Goal: Use online tool/utility: Utilize a website feature to perform a specific function

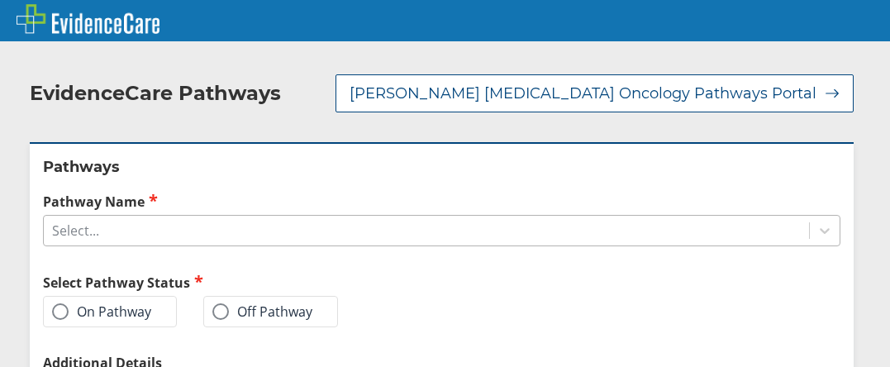
click at [239, 217] on div "Select..." at bounding box center [426, 231] width 765 height 28
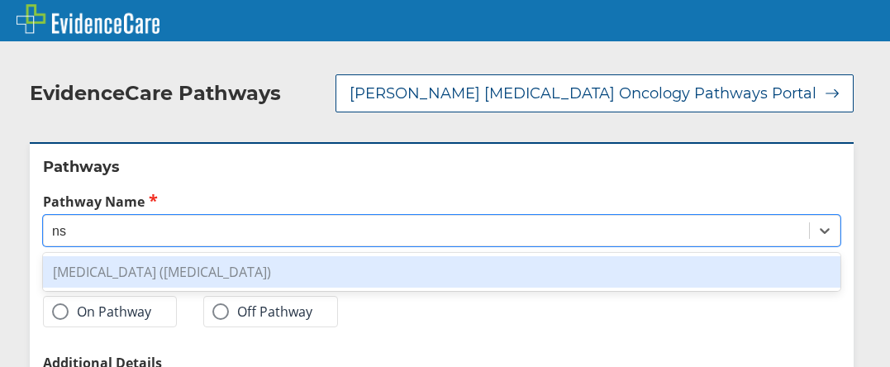
click at [259, 256] on div "[MEDICAL_DATA] ([MEDICAL_DATA])" at bounding box center [441, 271] width 797 height 31
type input "ns"
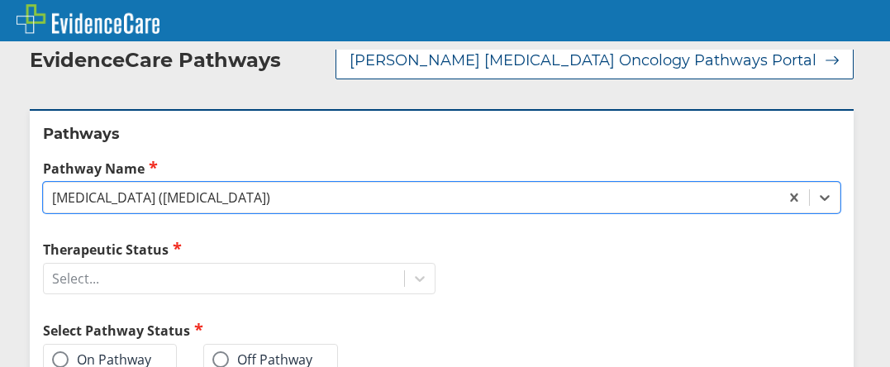
scroll to position [44, 0]
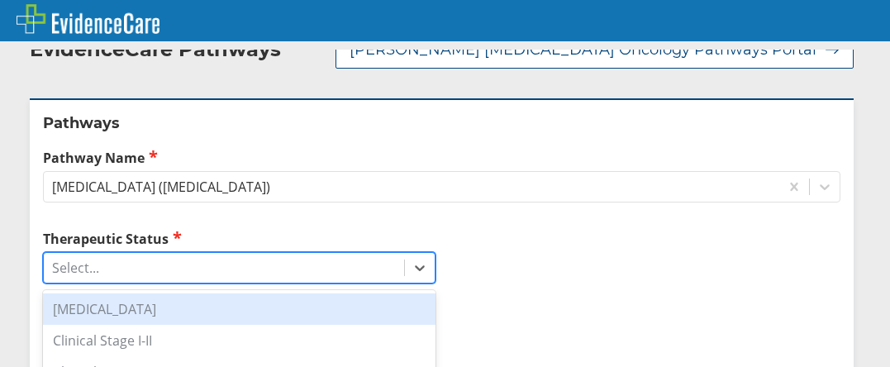
click at [253, 254] on div "Select..." at bounding box center [224, 268] width 360 height 28
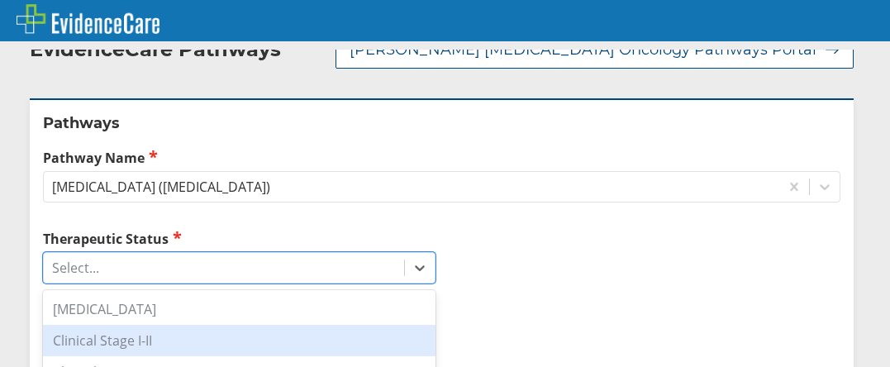
click at [230, 325] on div "Clinical Stage I-II" at bounding box center [239, 340] width 393 height 31
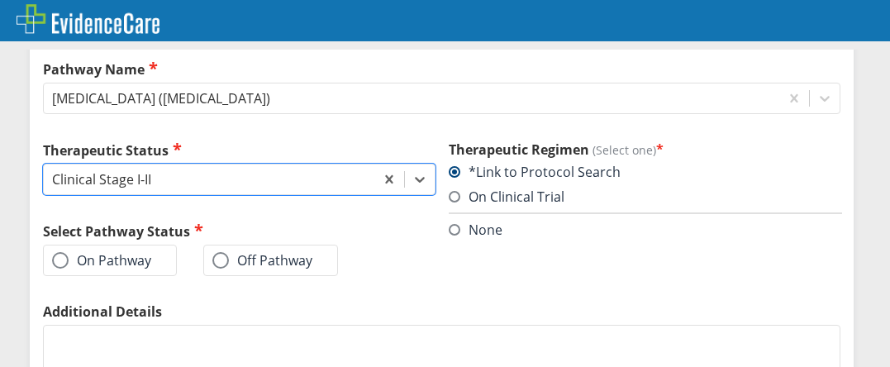
scroll to position [143, 0]
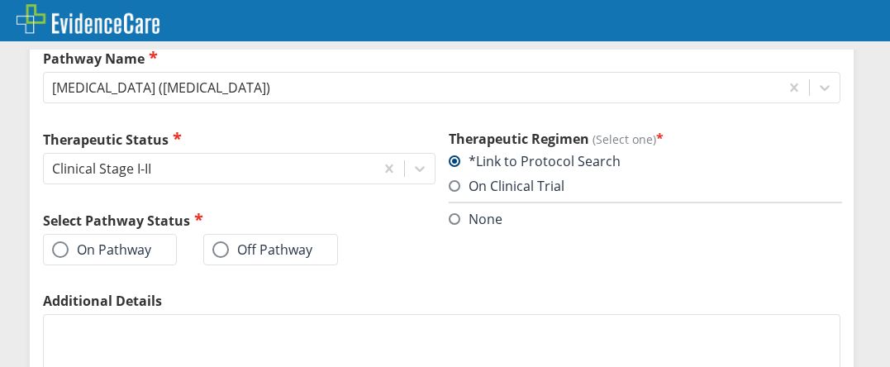
click at [53, 241] on span at bounding box center [60, 249] width 17 height 17
click at [0, 0] on input "On Pathway" at bounding box center [0, 0] width 0 height 0
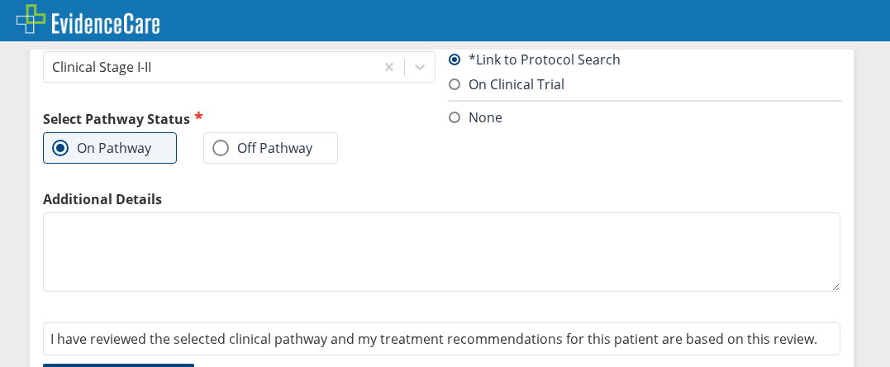
scroll to position [279, 0]
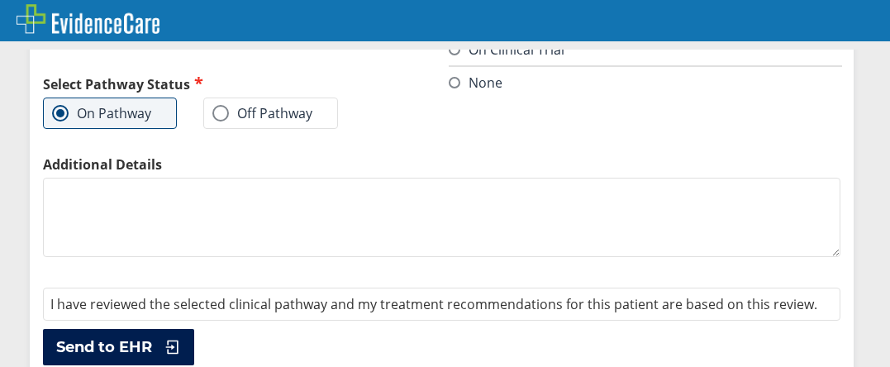
click at [128, 337] on span "Send to EHR" at bounding box center [104, 347] width 96 height 20
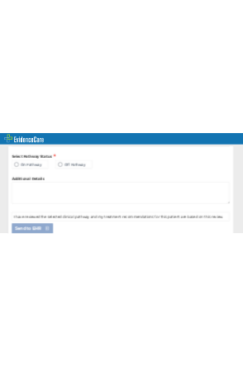
scroll to position [601, 0]
